Goal: Task Accomplishment & Management: Manage account settings

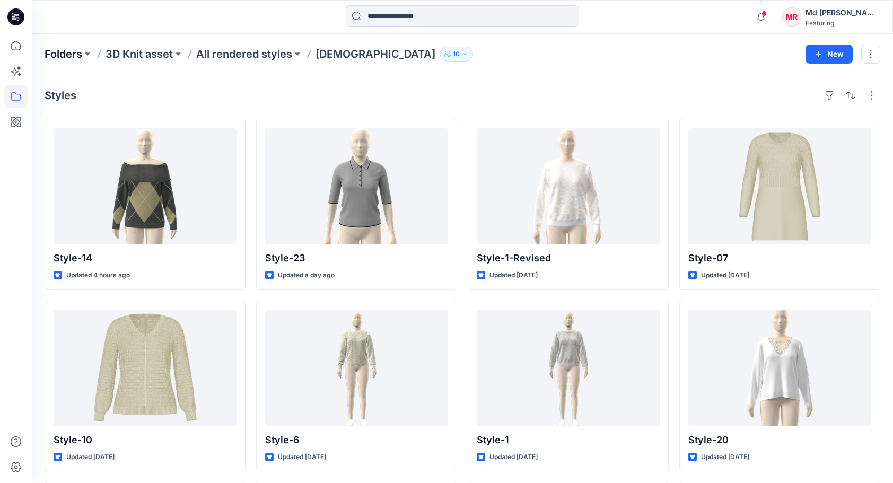
click at [62, 59] on p "Folders" at bounding box center [64, 54] width 38 height 15
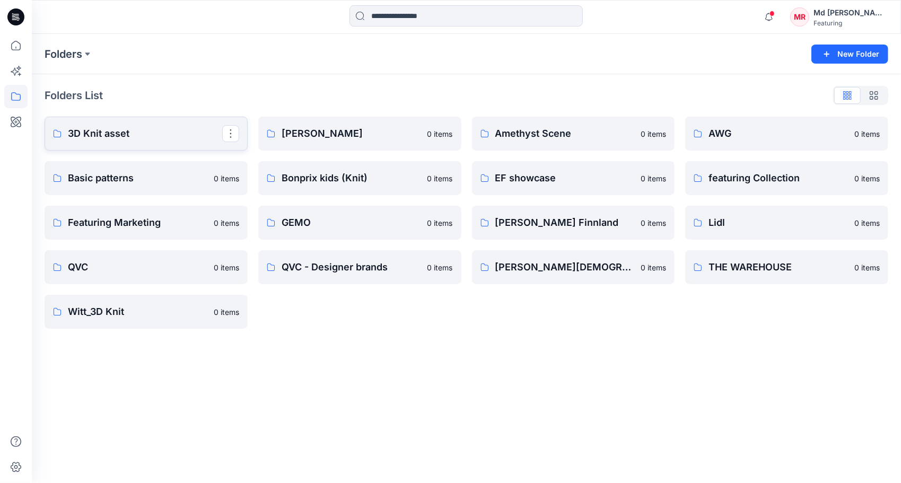
click at [106, 136] on p "3D Knit asset" at bounding box center [145, 133] width 154 height 15
click at [16, 41] on icon at bounding box center [16, 46] width 10 height 10
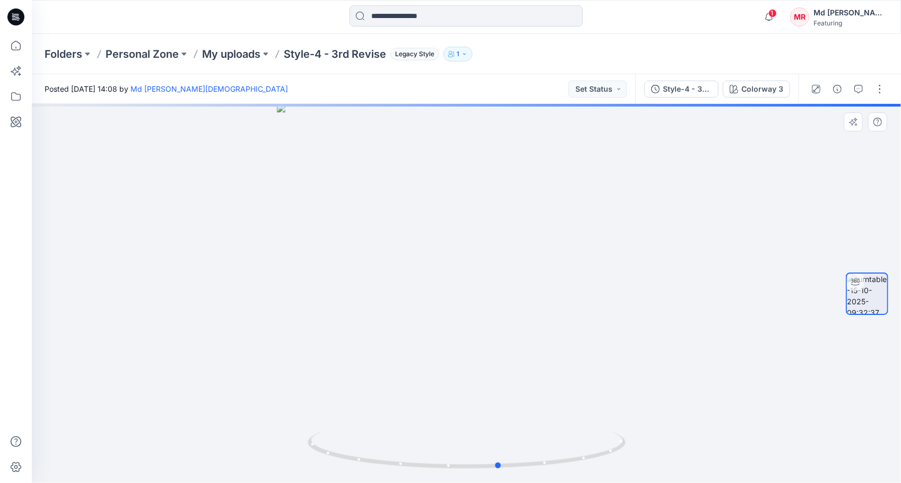
drag, startPoint x: 492, startPoint y: 469, endPoint x: 206, endPoint y: 433, distance: 288.0
click at [206, 433] on div at bounding box center [466, 293] width 869 height 379
click at [236, 55] on p "My uploads" at bounding box center [231, 54] width 58 height 15
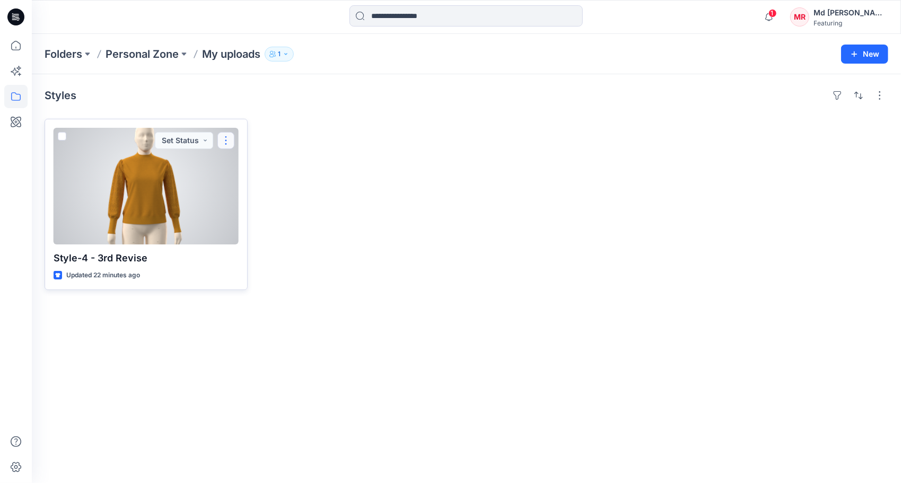
click at [223, 139] on button "button" at bounding box center [225, 140] width 17 height 17
click at [258, 243] on p "Move to" at bounding box center [253, 243] width 29 height 11
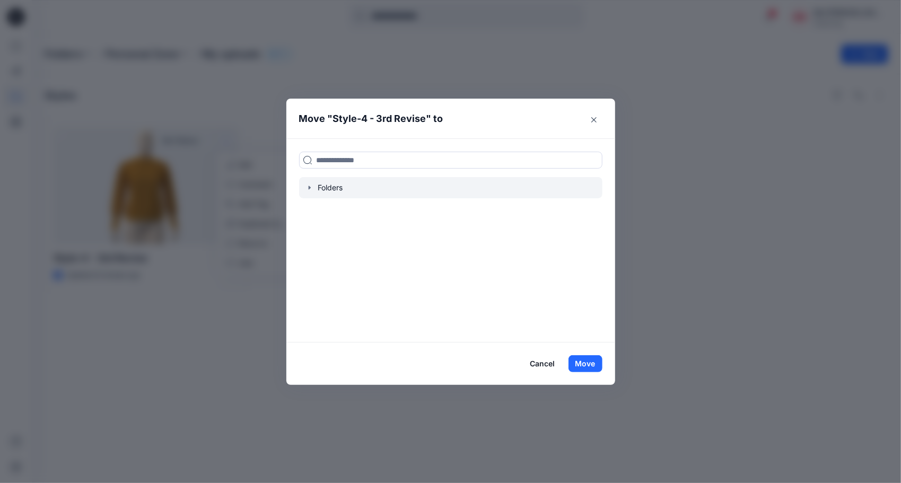
click at [322, 183] on div at bounding box center [450, 187] width 303 height 21
click at [309, 186] on icon "button" at bounding box center [309, 187] width 8 height 8
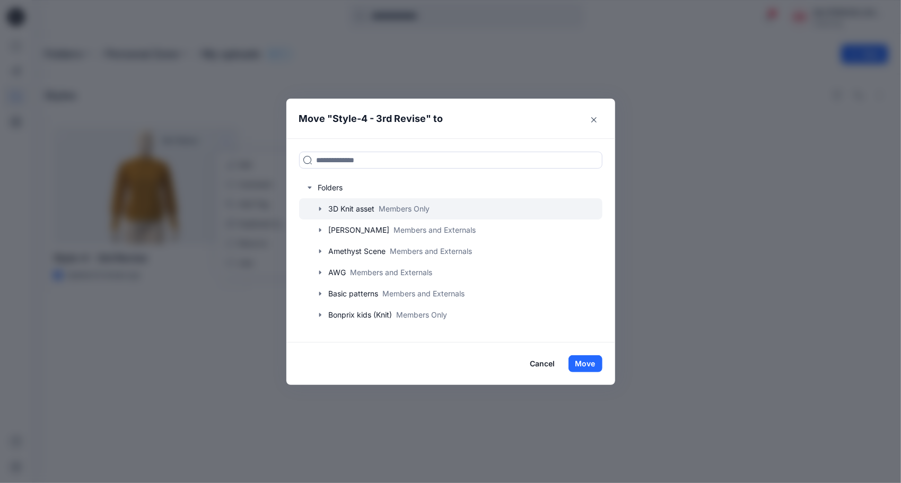
click at [316, 207] on icon "button" at bounding box center [320, 209] width 8 height 8
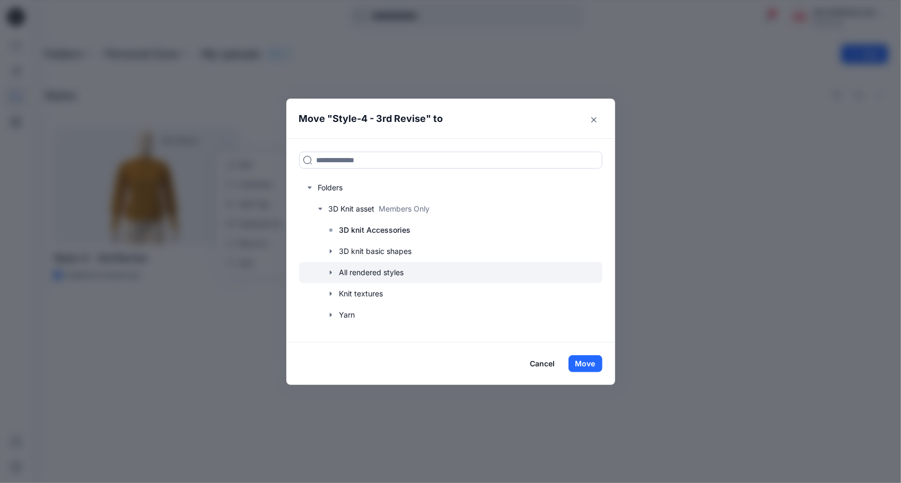
click at [329, 270] on icon "button" at bounding box center [331, 272] width 8 height 8
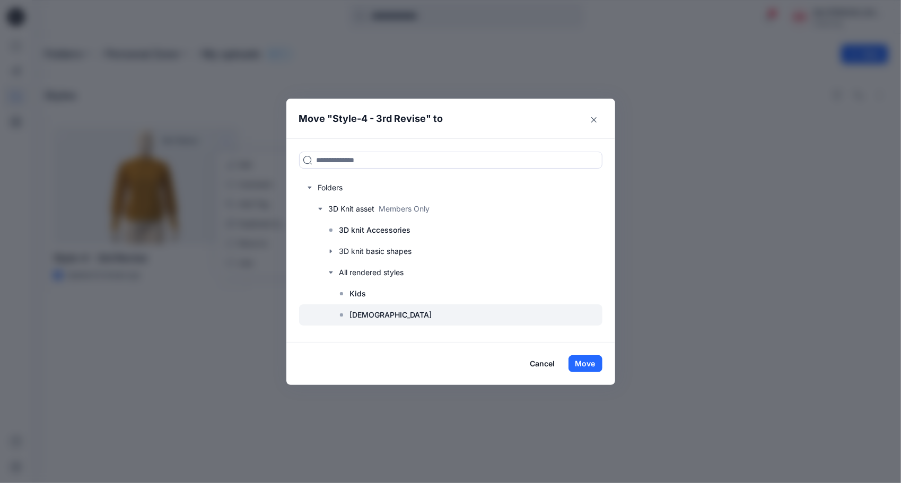
click at [357, 314] on p "[DEMOGRAPHIC_DATA]" at bounding box center [391, 315] width 82 height 13
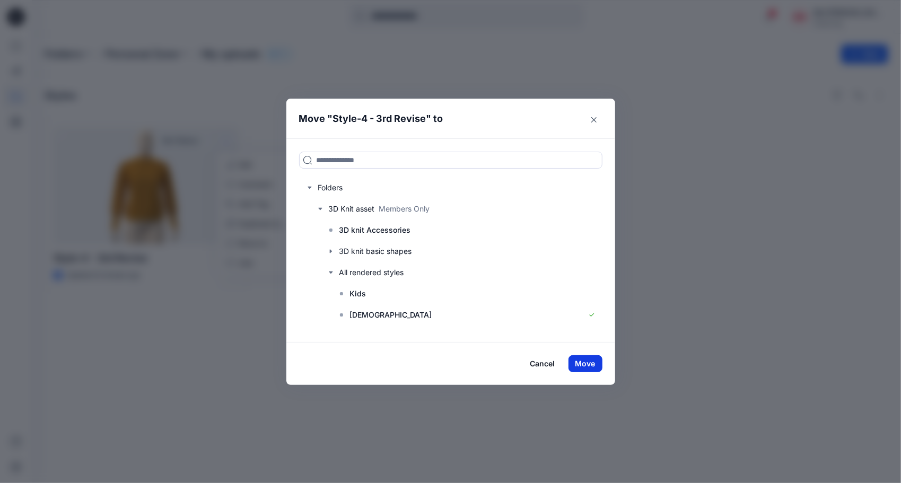
click at [585, 364] on button "Move" at bounding box center [585, 363] width 34 height 17
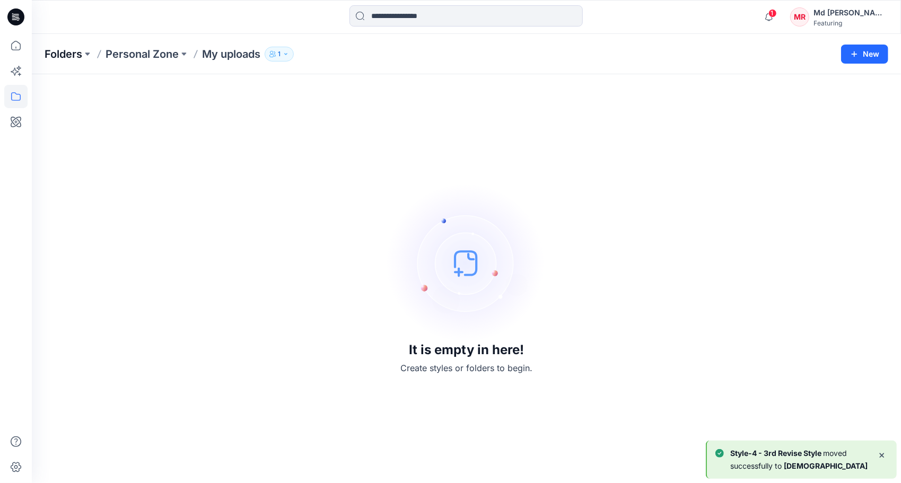
click at [72, 60] on p "Folders" at bounding box center [64, 54] width 38 height 15
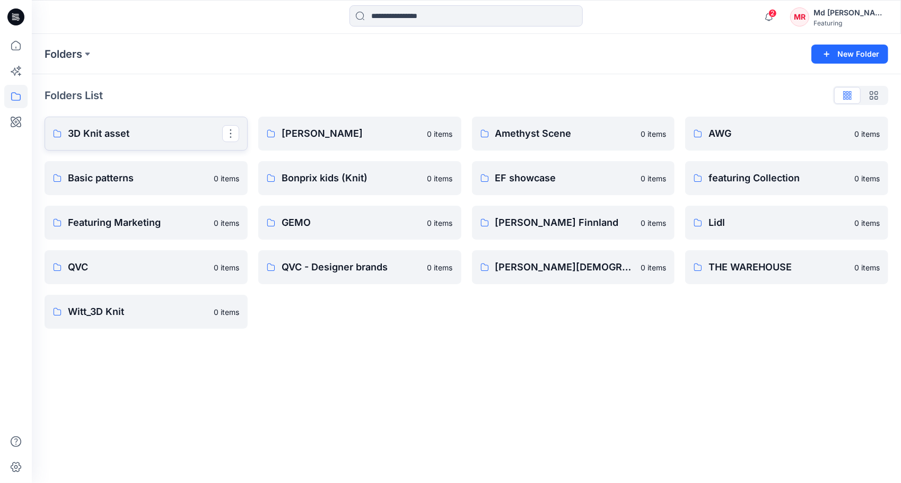
click at [117, 130] on p "3D Knit asset" at bounding box center [145, 133] width 154 height 15
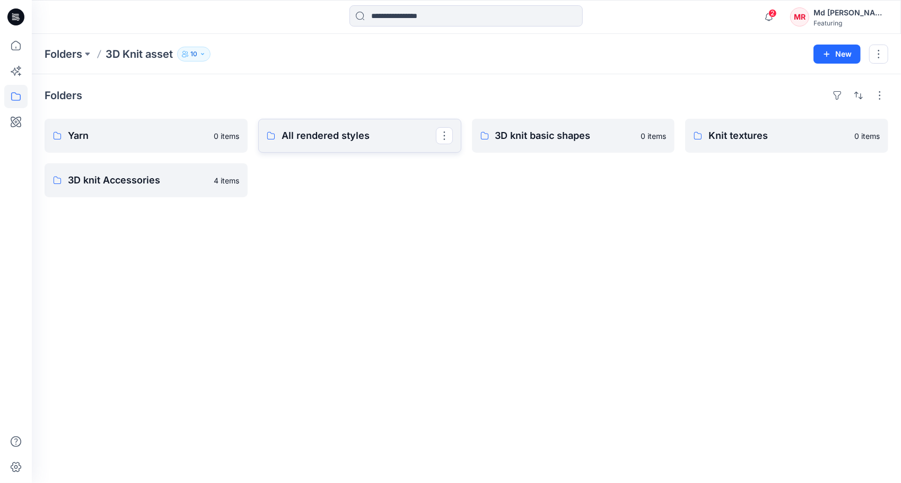
click at [313, 138] on p "All rendered styles" at bounding box center [359, 135] width 154 height 15
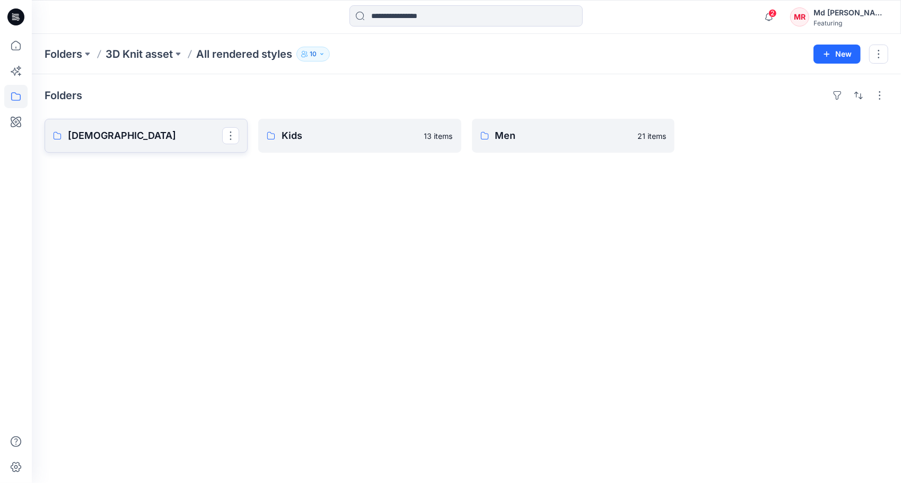
click at [108, 133] on p "[DEMOGRAPHIC_DATA]" at bounding box center [145, 135] width 154 height 15
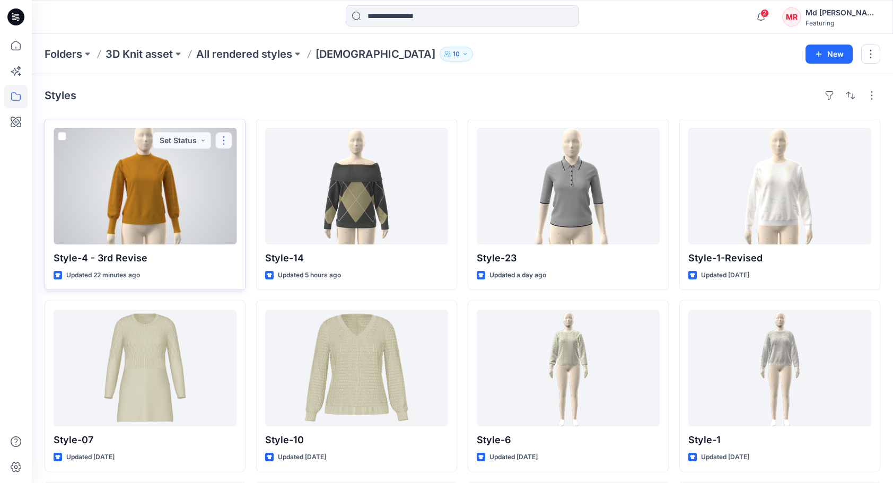
click at [223, 141] on button "button" at bounding box center [223, 140] width 17 height 17
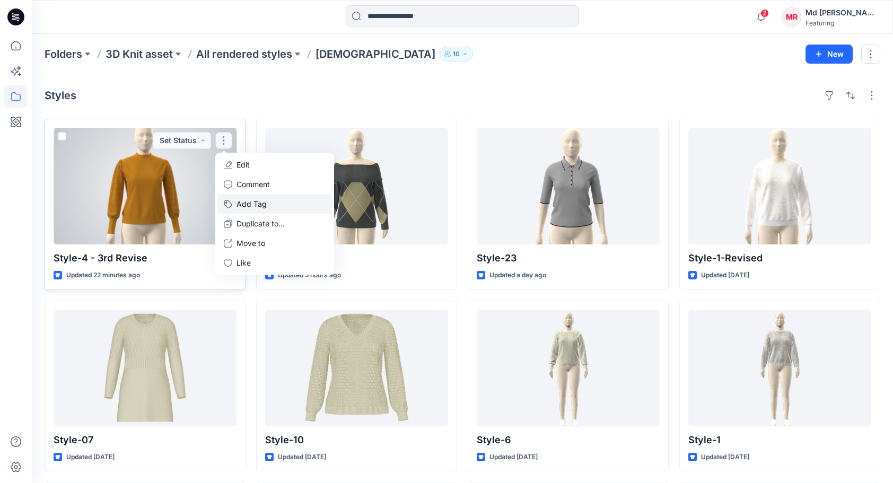
click at [258, 201] on button "Add Tag" at bounding box center [274, 204] width 115 height 20
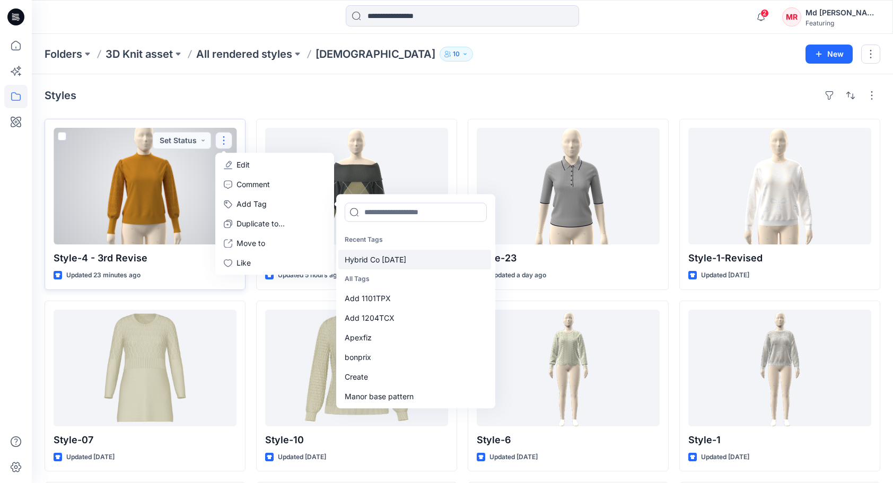
click at [372, 262] on div "Hybrid Co Oct25" at bounding box center [414, 260] width 153 height 20
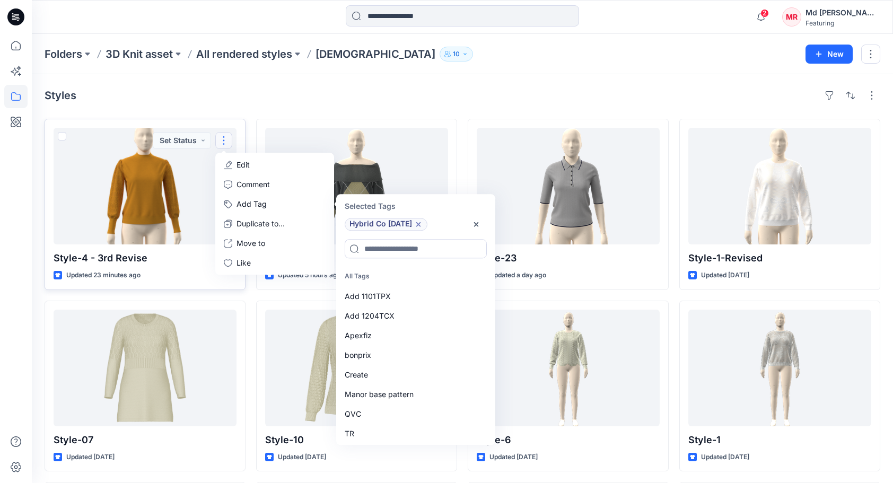
click at [389, 102] on div "Styles" at bounding box center [463, 95] width 836 height 17
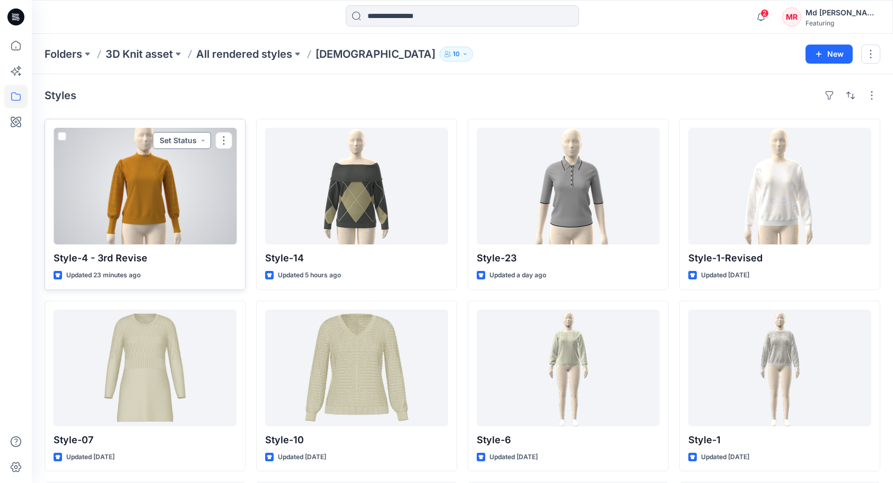
click at [201, 137] on button "Set Status" at bounding box center [182, 140] width 58 height 17
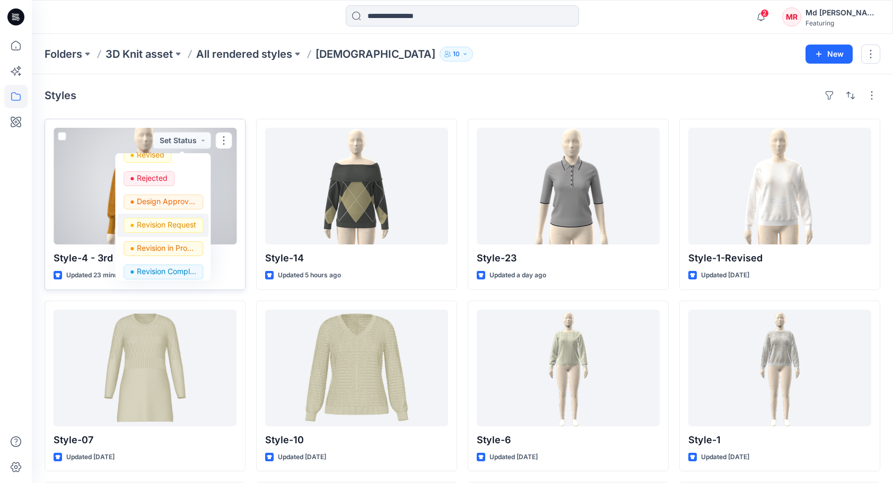
scroll to position [106, 0]
click at [161, 268] on p "Revision Completed" at bounding box center [166, 271] width 59 height 14
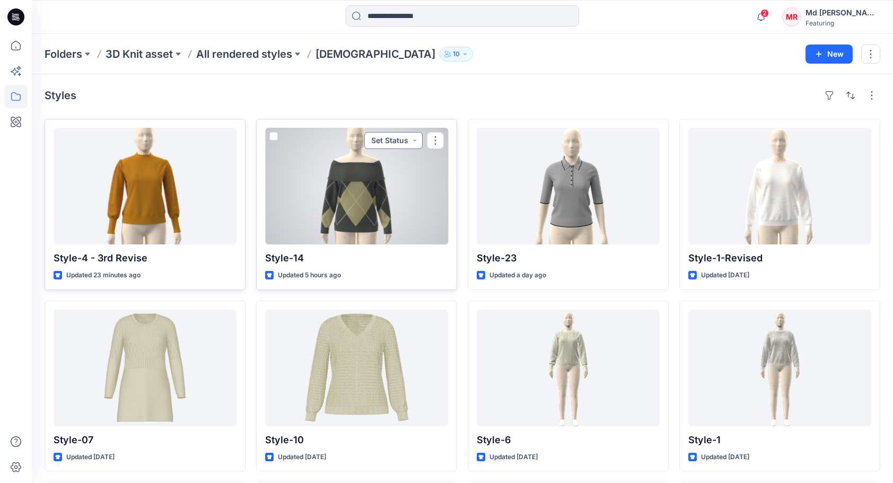
click at [415, 140] on button "Set Status" at bounding box center [393, 140] width 58 height 17
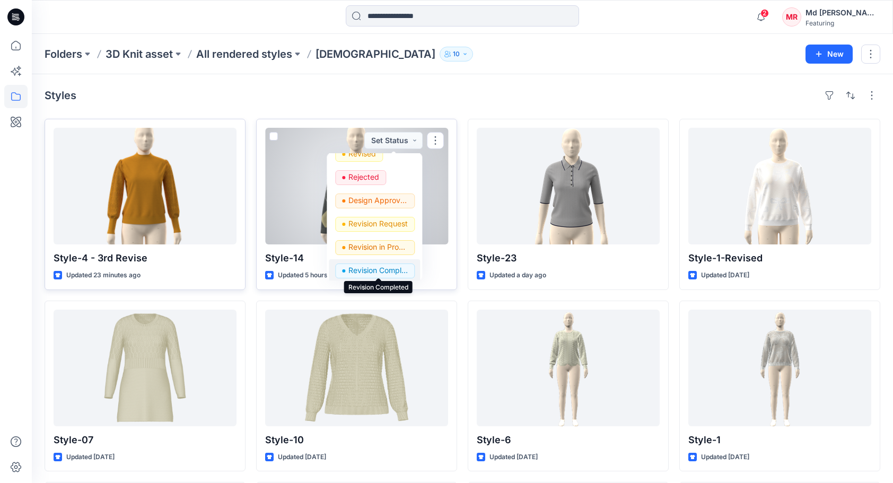
click at [361, 270] on p "Revision Completed" at bounding box center [377, 271] width 59 height 14
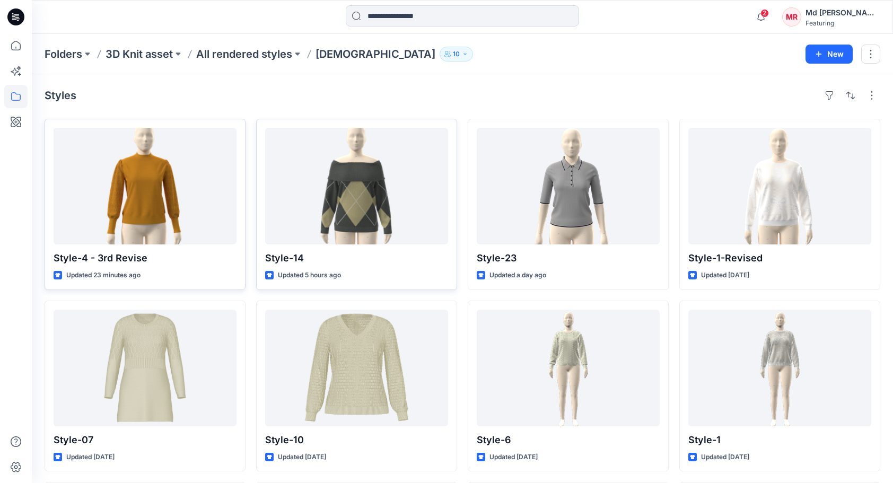
click at [458, 82] on div "Styles Style-4 - 3rd Revise Updated 23 minutes ago Style-07 Updated 2 days ago …" at bounding box center [462, 389] width 861 height 630
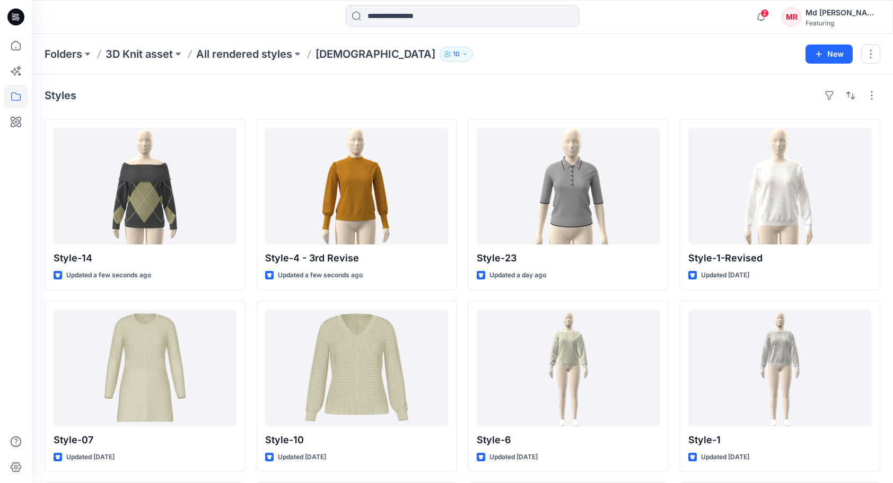
click at [546, 96] on div "Styles" at bounding box center [463, 95] width 836 height 17
click at [54, 51] on p "Folders" at bounding box center [64, 54] width 38 height 15
